Goal: Task Accomplishment & Management: Manage account settings

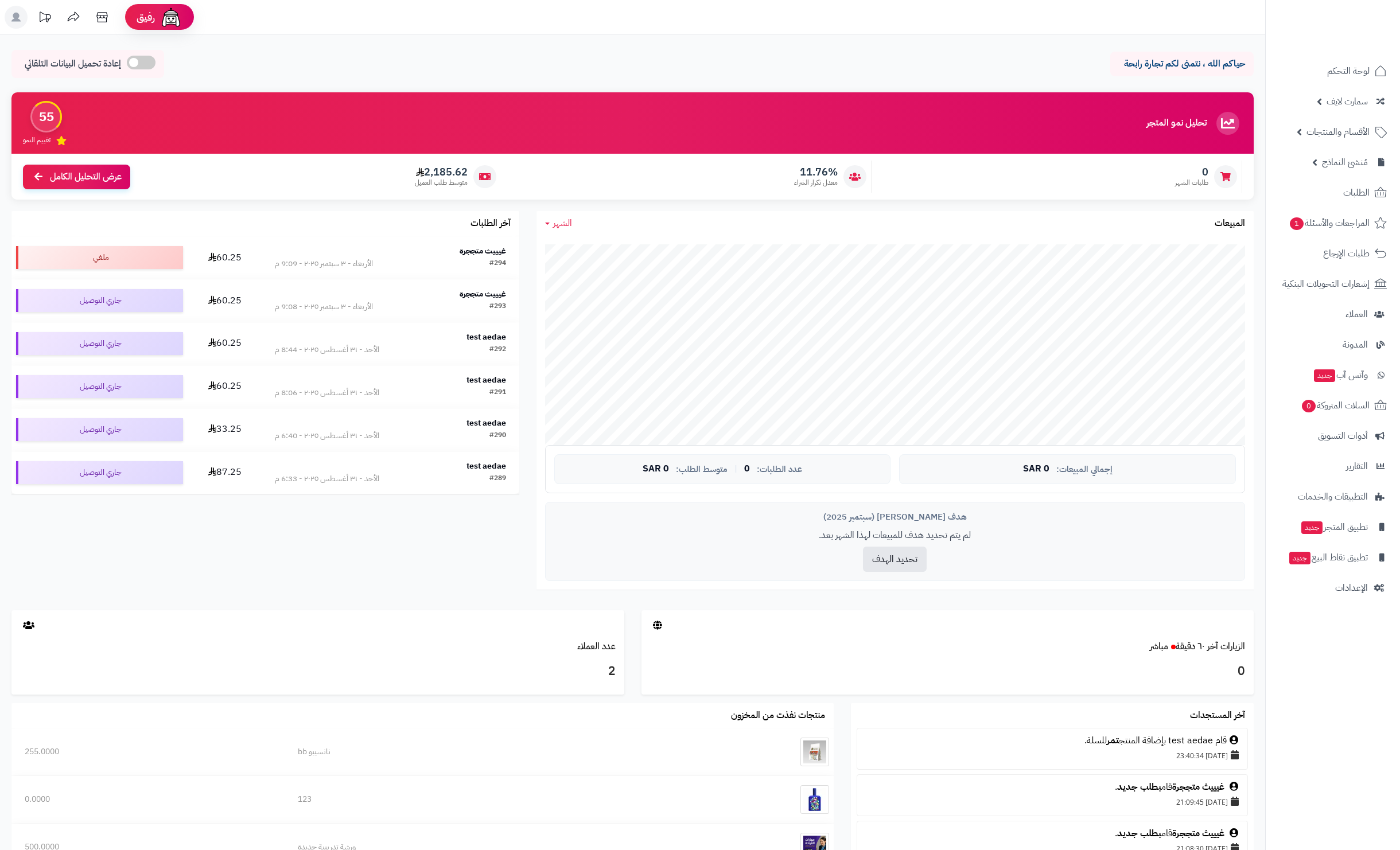
click at [1331, 179] on link "الطلبات" at bounding box center [1332, 192] width 121 height 28
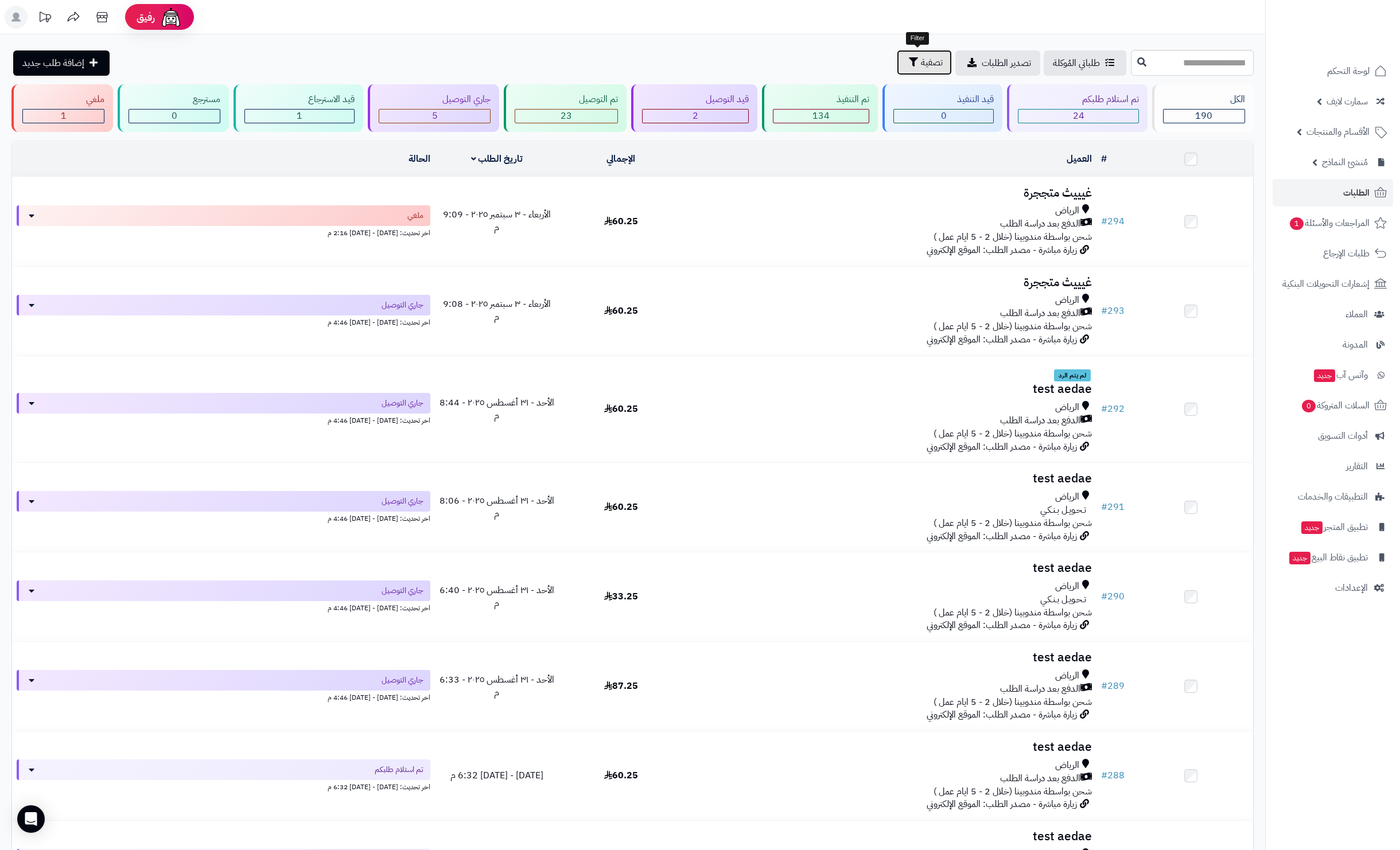
click at [927, 61] on span "تصفية" at bounding box center [931, 62] width 22 height 13
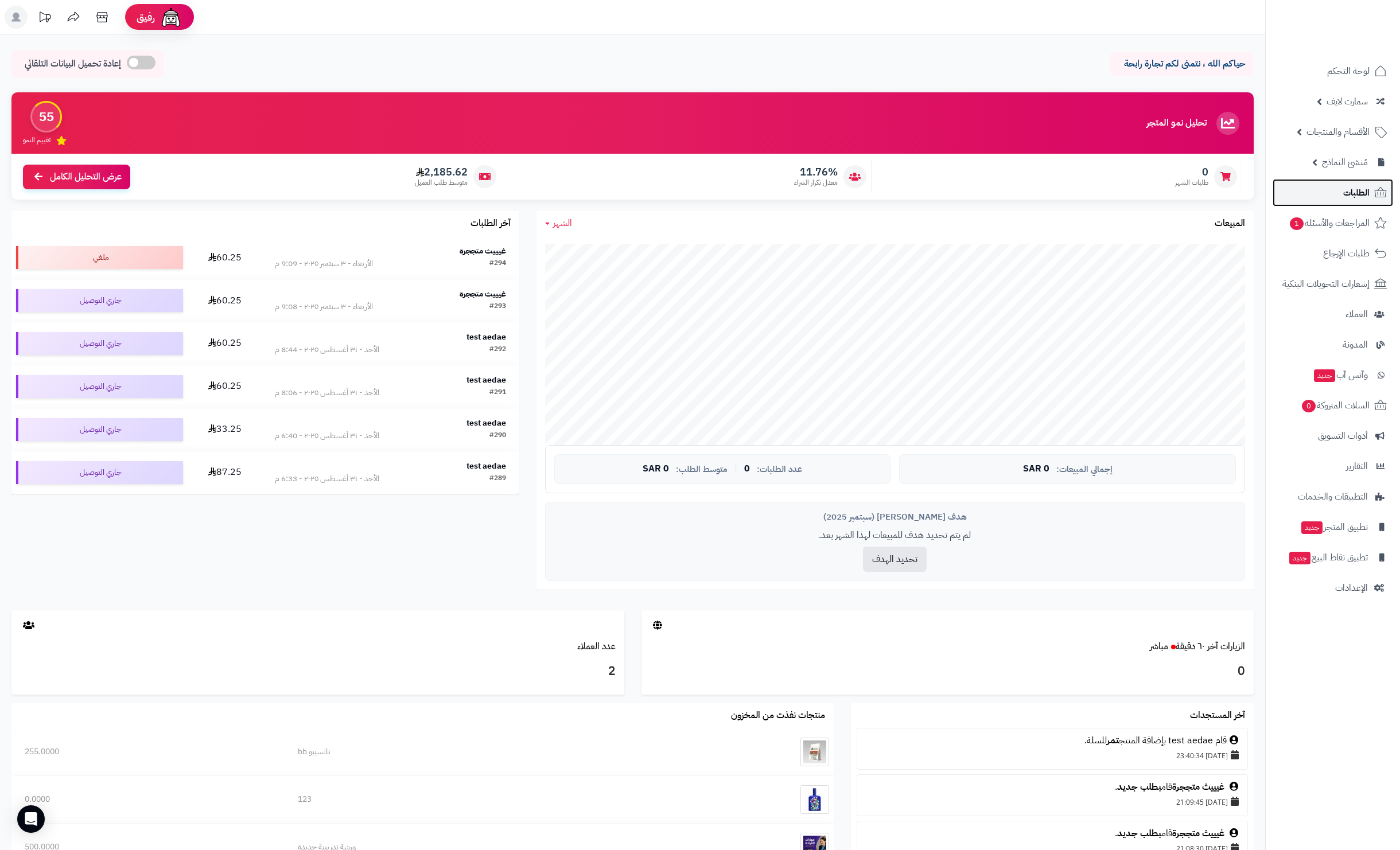
click at [1365, 188] on span "الطلبات" at bounding box center [1356, 192] width 26 height 16
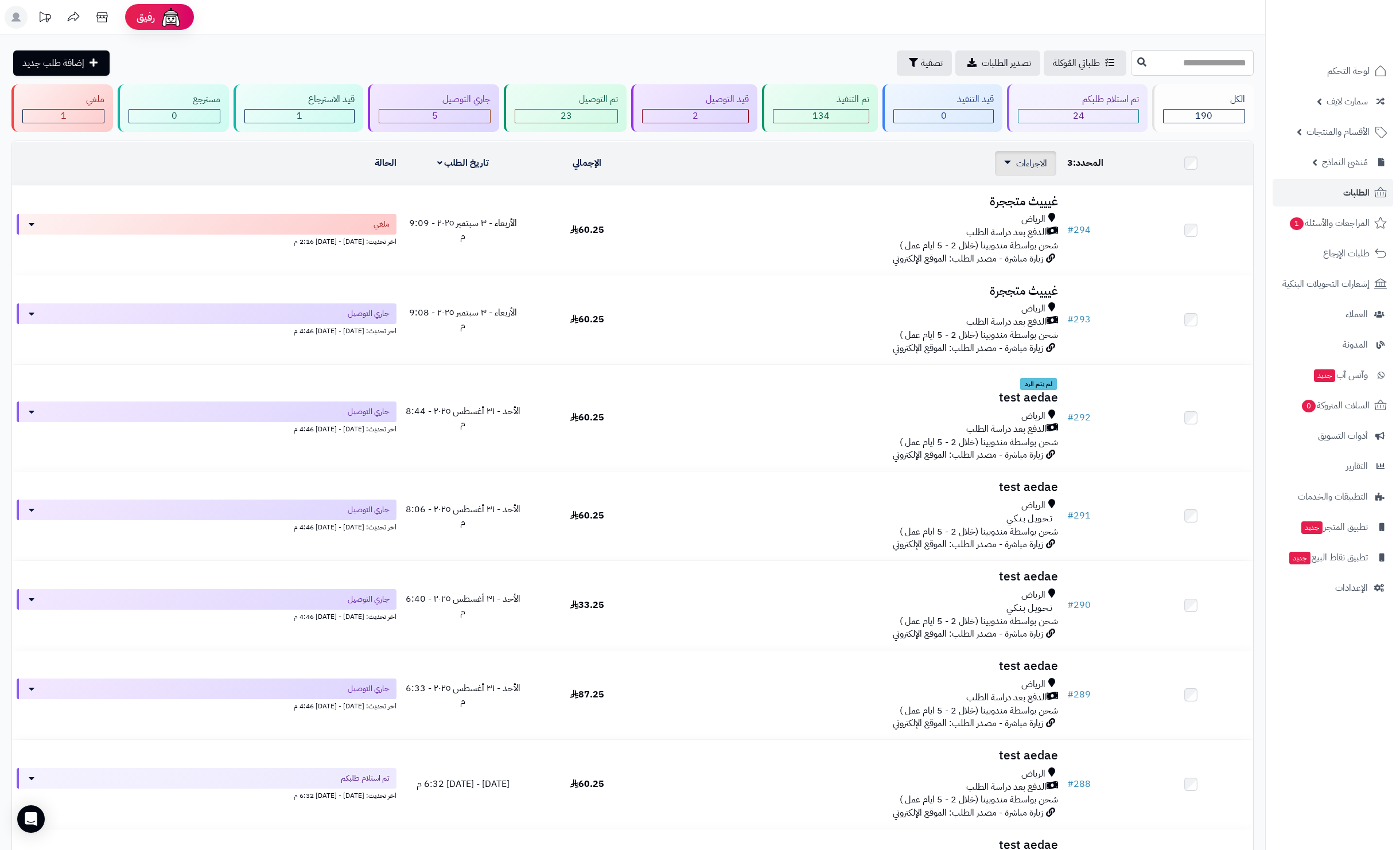
click at [1036, 170] on div "الاجراءات تحديث حالة الطلبات تحضير الطلبات إصدار بوليصة الشحنة للطلب طباعة قائم…" at bounding box center [1025, 163] width 62 height 25
click at [1030, 161] on span "الاجراءات" at bounding box center [1031, 163] width 31 height 13
click at [935, 156] on div "الاجراءات تحديث حالة الطلبات تحضير الطلبات إصدار بوليصة الشحنة للطلب طباعة قائم…" at bounding box center [855, 163] width 404 height 25
